Goal: Information Seeking & Learning: Learn about a topic

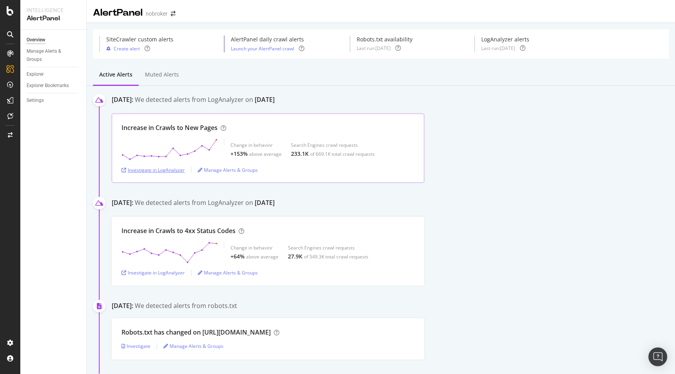
click at [167, 169] on div "Investigate in LogAnalyzer" at bounding box center [152, 170] width 63 height 7
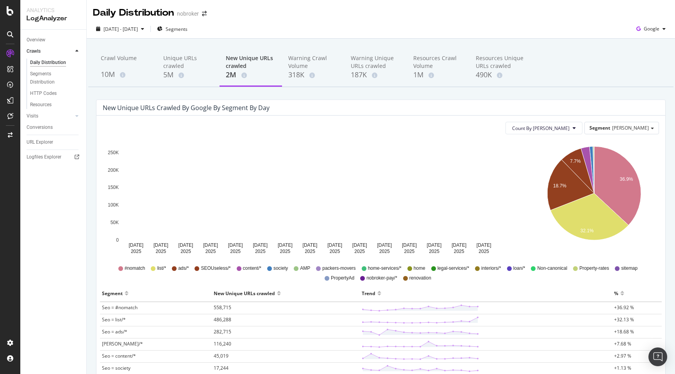
scroll to position [1, 0]
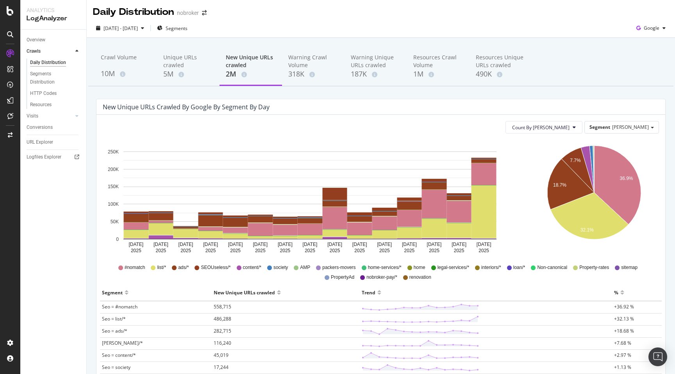
click at [89, 275] on div "Crawl Volume 10M Unique URLs crawled 5M New Unique URLs crawled 2M Warning Craw…" at bounding box center [381, 316] width 588 height 556
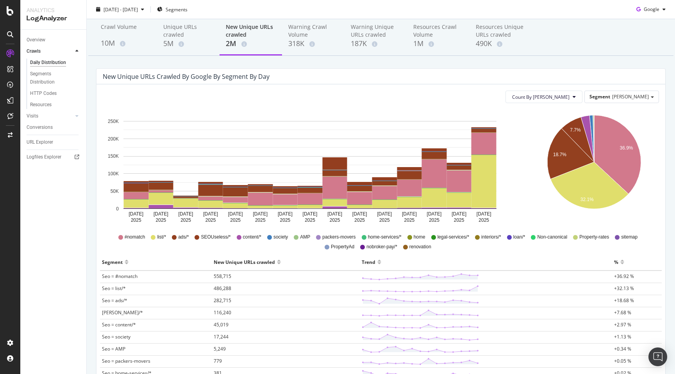
scroll to position [0, 0]
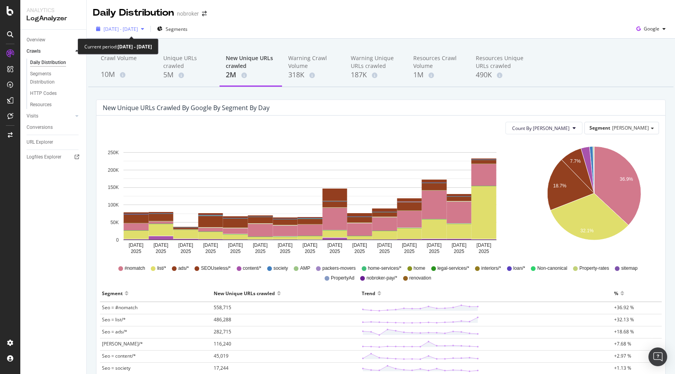
click at [138, 32] on div "[DATE] - [DATE]" at bounding box center [120, 29] width 34 height 7
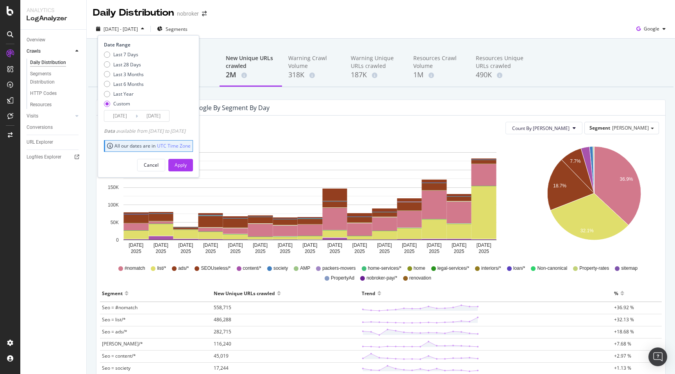
click at [264, 20] on div "[DATE] - [DATE] Segments Date Range Last 7 Days Last 28 Days Last 3 Months Last…" at bounding box center [381, 29] width 588 height 19
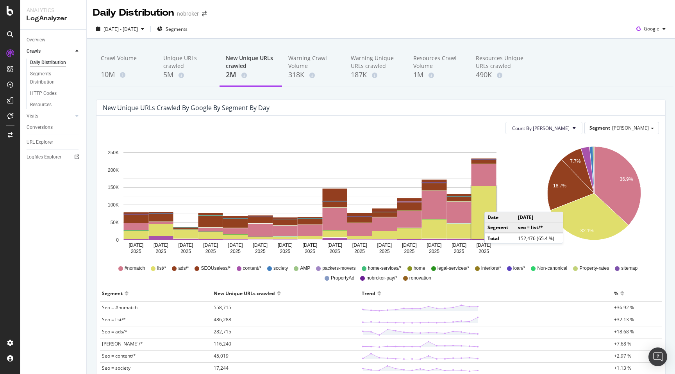
click at [492, 204] on rect "A chart." at bounding box center [483, 212] width 25 height 53
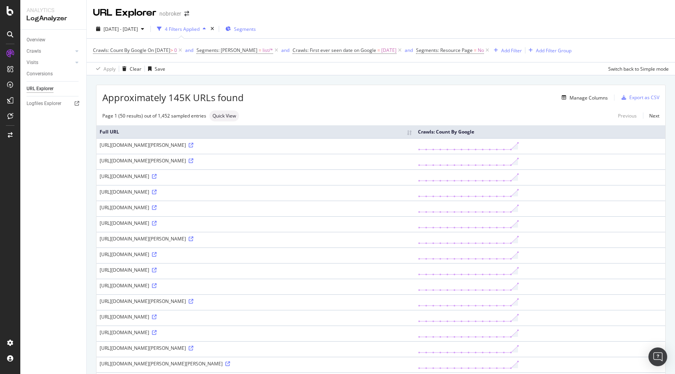
click at [256, 27] on span "Segments" at bounding box center [245, 29] width 22 height 7
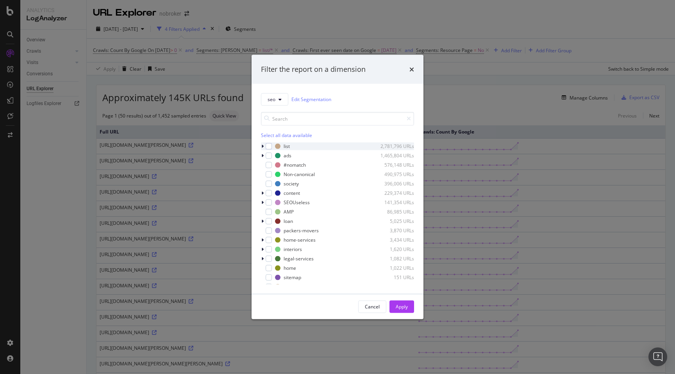
click at [262, 148] on icon "modal" at bounding box center [262, 146] width 2 height 5
click at [273, 191] on div "modal" at bounding box center [273, 191] width 6 height 6
click at [404, 306] on div "Apply" at bounding box center [402, 306] width 12 height 7
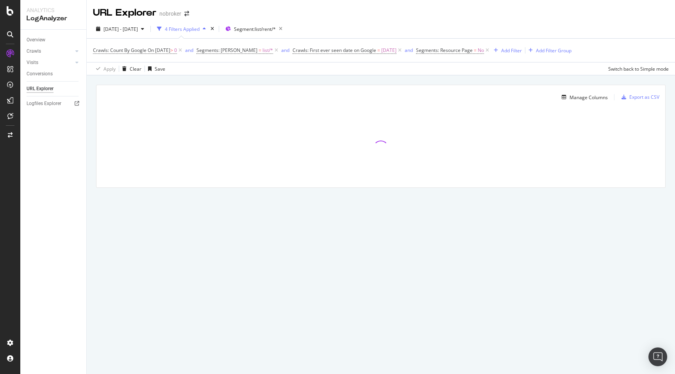
click at [91, 153] on div "Manage Columns Export as CSV Full URL Crawls: Count By Google" at bounding box center [381, 145] width 588 height 140
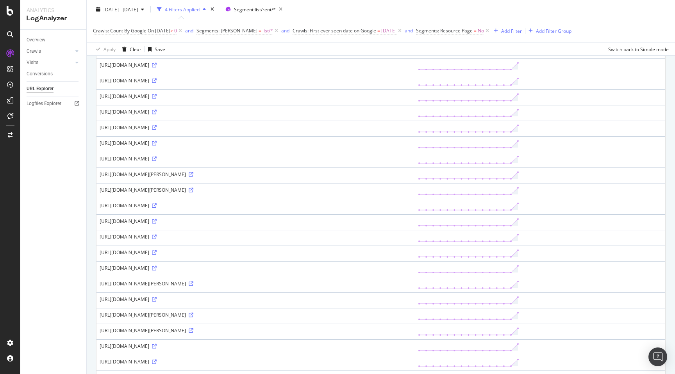
scroll to position [582, 0]
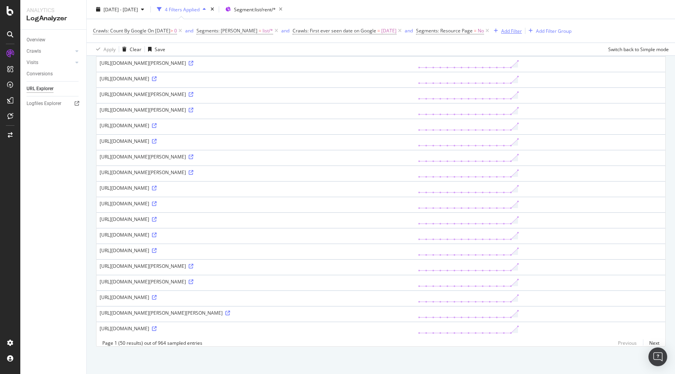
click at [505, 28] on div "Add Filter" at bounding box center [511, 30] width 21 height 7
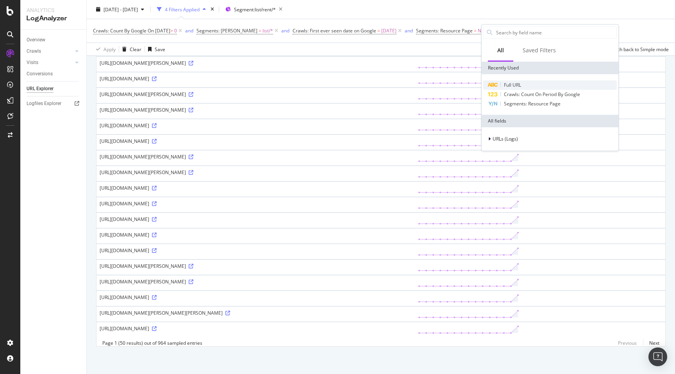
click at [511, 85] on span "Full URL" at bounding box center [512, 85] width 17 height 7
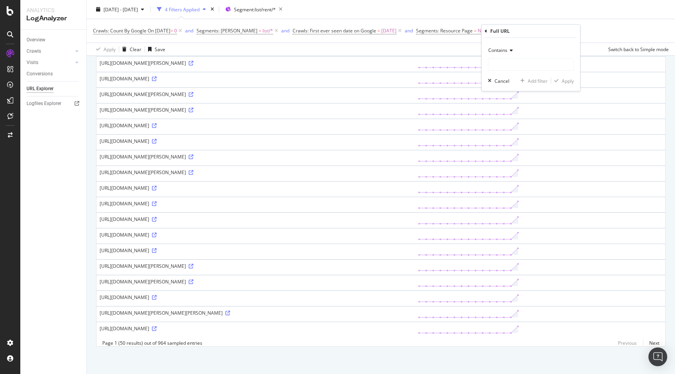
click at [497, 53] on span "Contains" at bounding box center [497, 50] width 19 height 7
click at [507, 138] on span "Doesn't contain" at bounding box center [509, 137] width 34 height 7
click at [497, 64] on input "text" at bounding box center [530, 64] width 85 height 12
type input "-near-"
click at [563, 81] on div "Apply" at bounding box center [568, 81] width 12 height 7
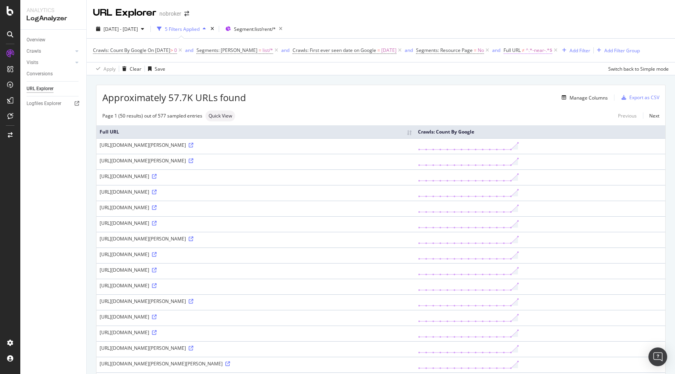
click at [526, 52] on span "^.*-near-.*$" at bounding box center [539, 50] width 27 height 11
click at [517, 67] on span "Doesn't contain" at bounding box center [518, 69] width 34 height 7
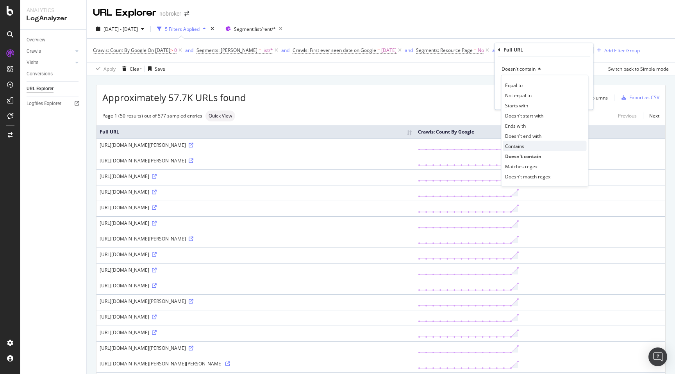
click at [521, 144] on span "Contains" at bounding box center [514, 146] width 19 height 7
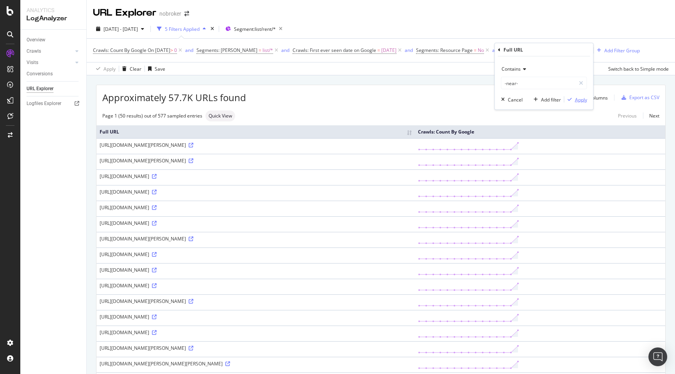
click at [577, 101] on div "Apply" at bounding box center [581, 99] width 12 height 7
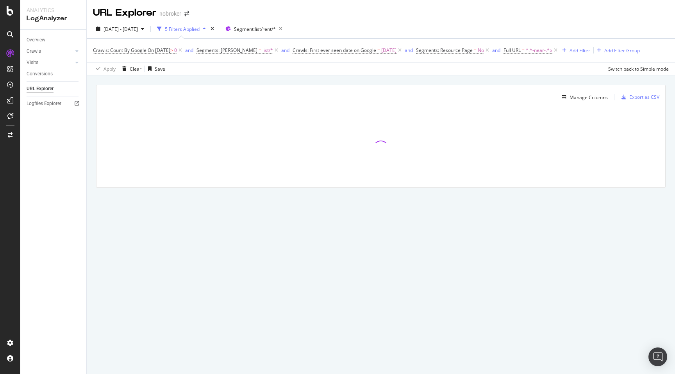
click at [91, 166] on div "Manage Columns Export as CSV Full URL Crawls: Count By Google" at bounding box center [381, 145] width 588 height 140
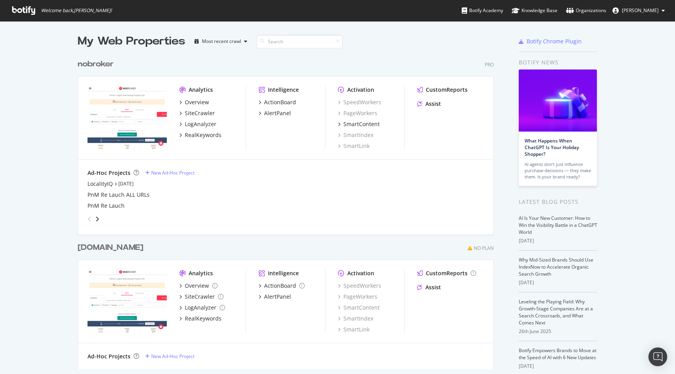
scroll to position [374, 675]
